Goal: Task Accomplishment & Management: Complete application form

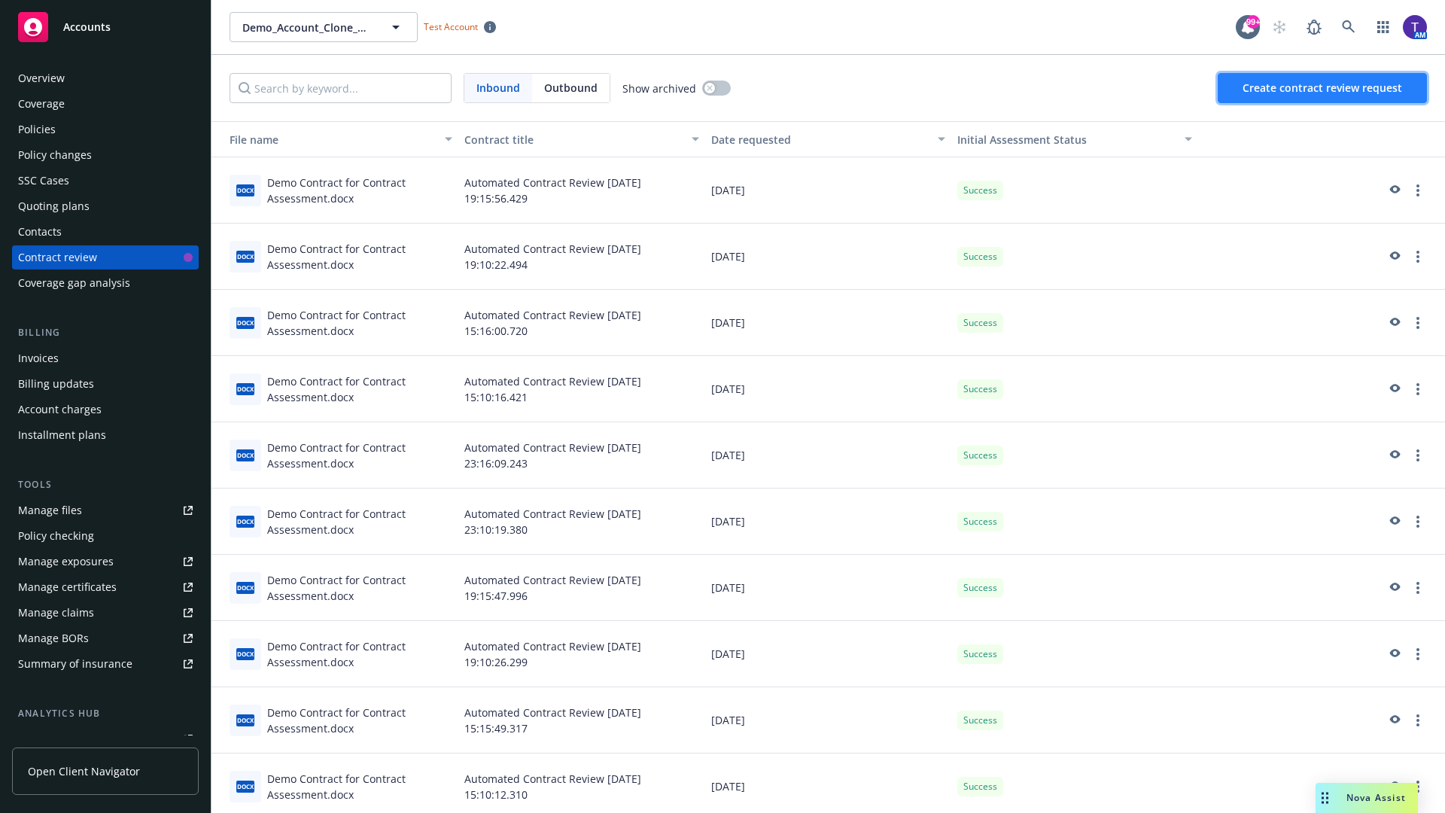
click at [1323, 88] on span "Create contract review request" at bounding box center [1323, 88] width 160 height 14
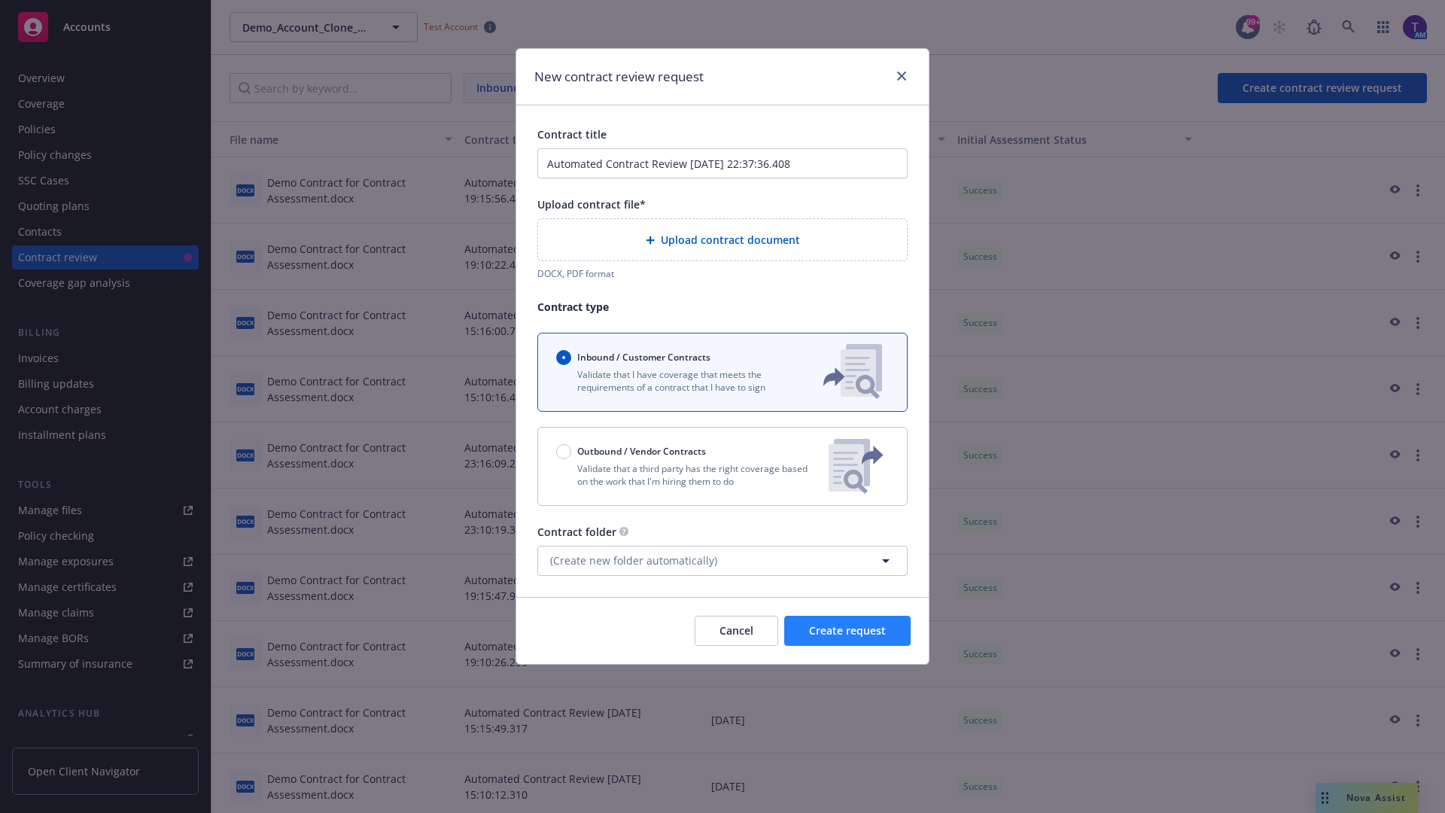
type input "Automated Contract Review 10-10-2025 22:37:36.408"
click at [722, 466] on p "Validate that a third party has the right coverage based on the work that I'm h…" at bounding box center [686, 475] width 260 height 26
radio input "false"
radio input "true"
click at [847, 637] on span "Create request" at bounding box center [847, 630] width 77 height 14
